Goal: Information Seeking & Learning: Learn about a topic

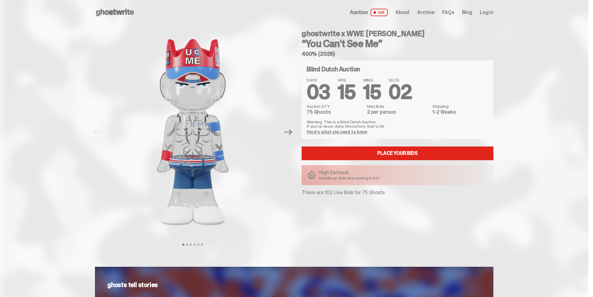
click at [338, 133] on link "Here's what you need to know" at bounding box center [337, 132] width 61 height 6
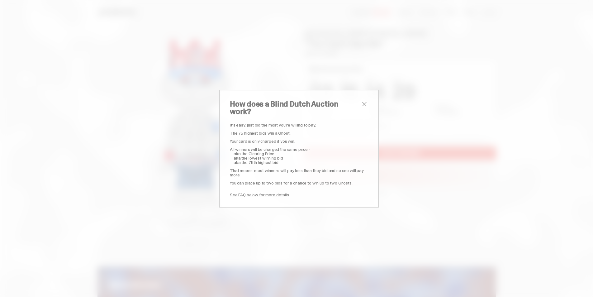
click at [263, 192] on link "See FAQ below for more details" at bounding box center [259, 195] width 59 height 6
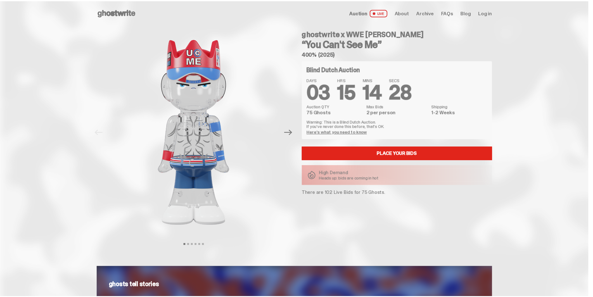
scroll to position [1127, 0]
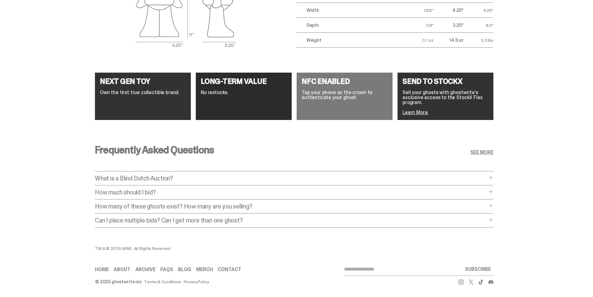
click at [492, 175] on span at bounding box center [491, 177] width 5 height 5
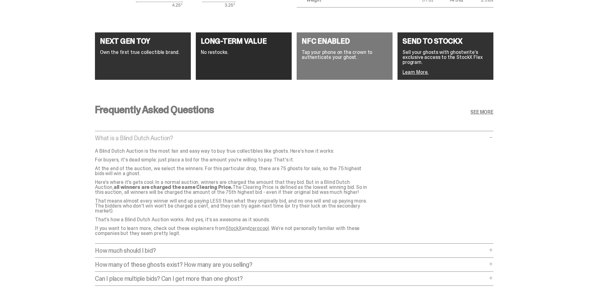
click at [494, 247] on span at bounding box center [491, 249] width 5 height 5
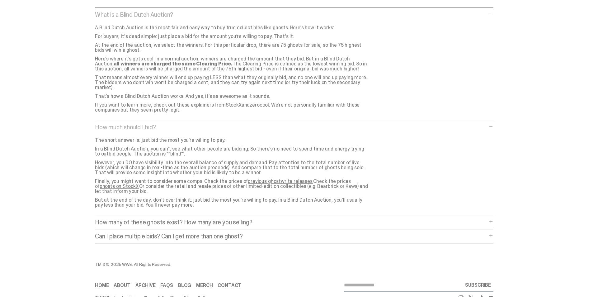
scroll to position [1252, 0]
click at [492, 218] on span at bounding box center [491, 220] width 5 height 5
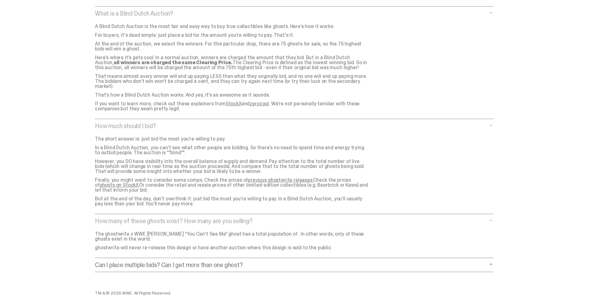
click at [493, 262] on span at bounding box center [491, 264] width 5 height 5
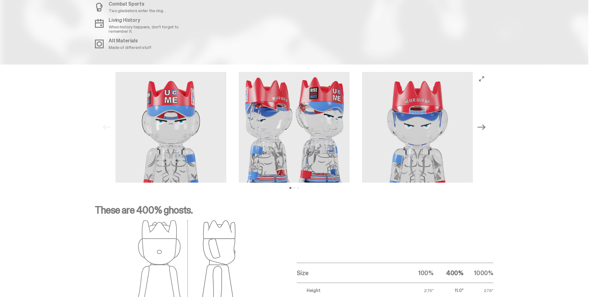
scroll to position [791, 0]
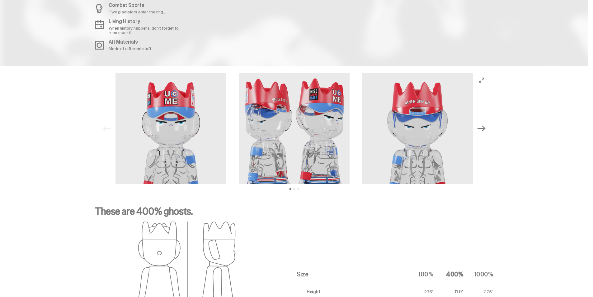
click at [484, 128] on icon "Next" at bounding box center [482, 128] width 8 height 8
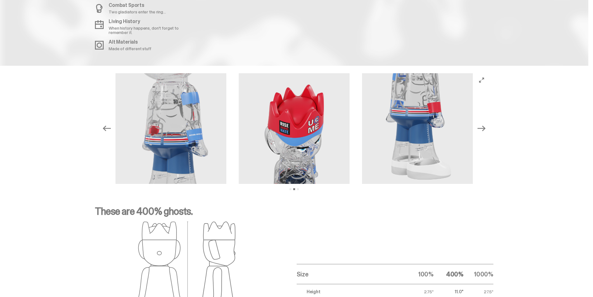
click at [484, 128] on icon "Next" at bounding box center [482, 128] width 8 height 8
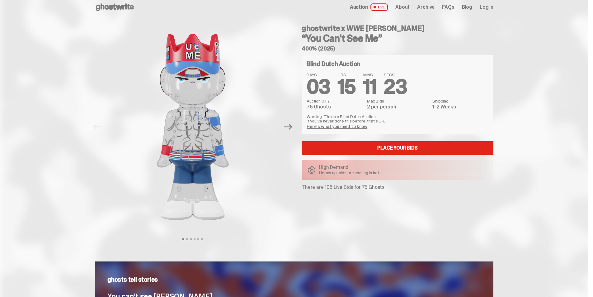
scroll to position [2, 0]
